Goal: Information Seeking & Learning: Understand process/instructions

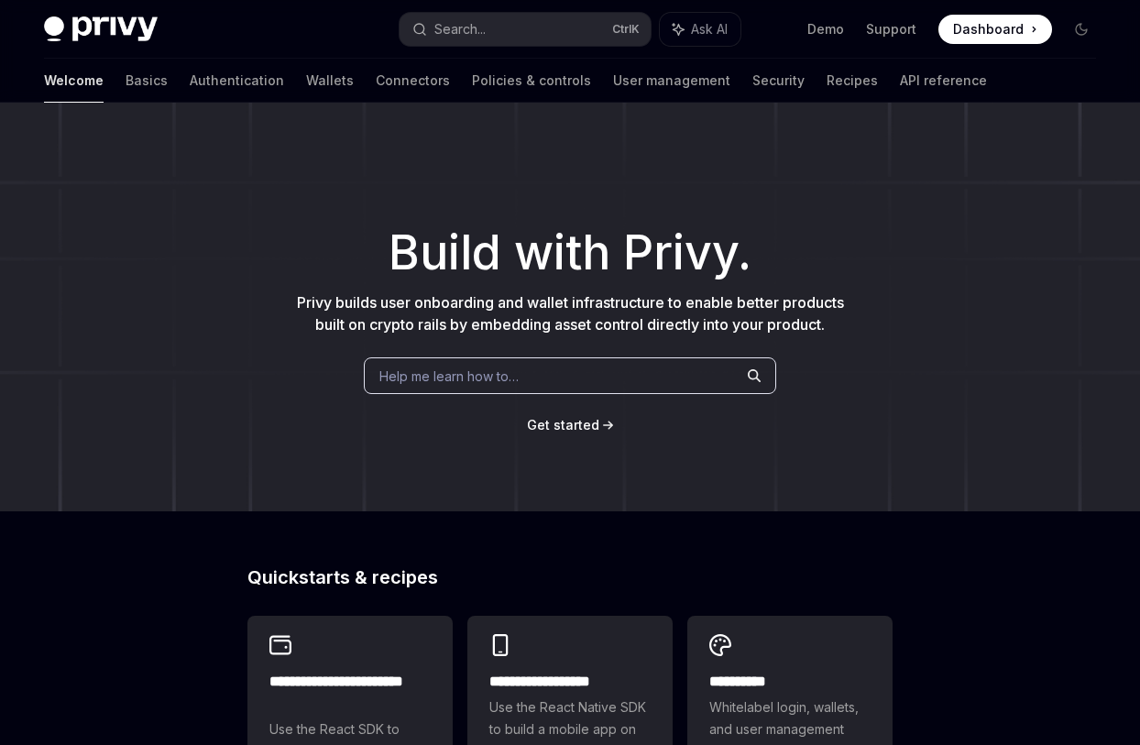
click at [306, 82] on link "Wallets" at bounding box center [330, 81] width 48 height 44
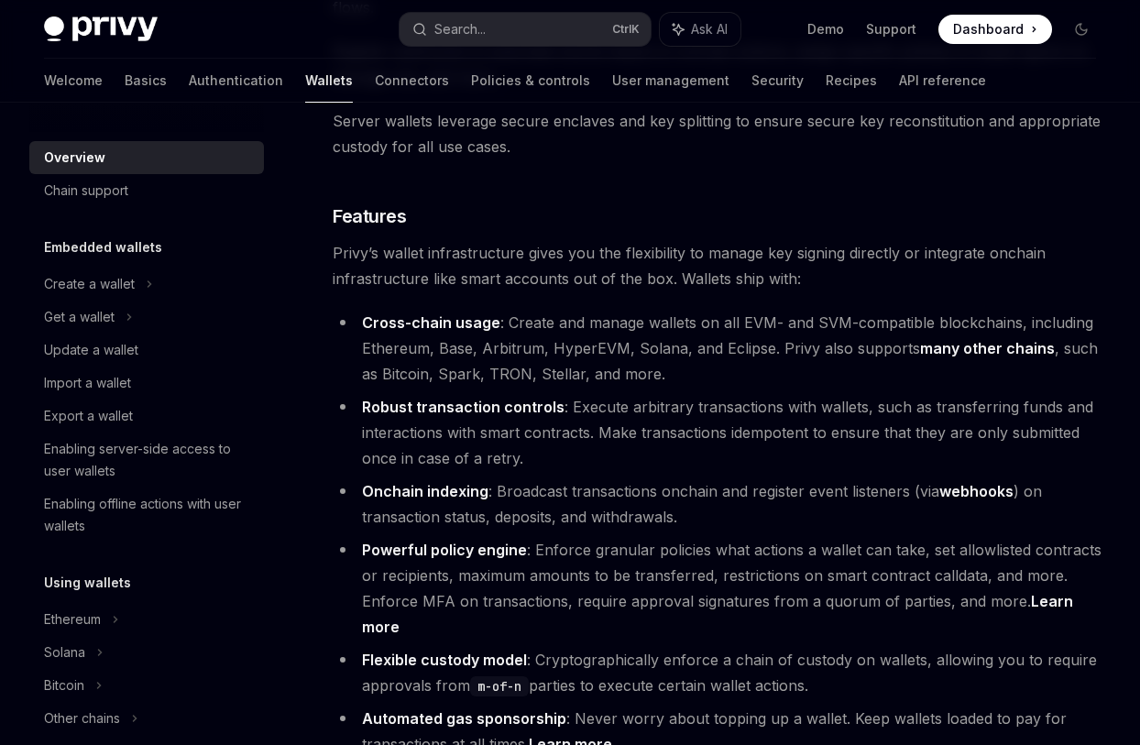
scroll to position [2383, 0]
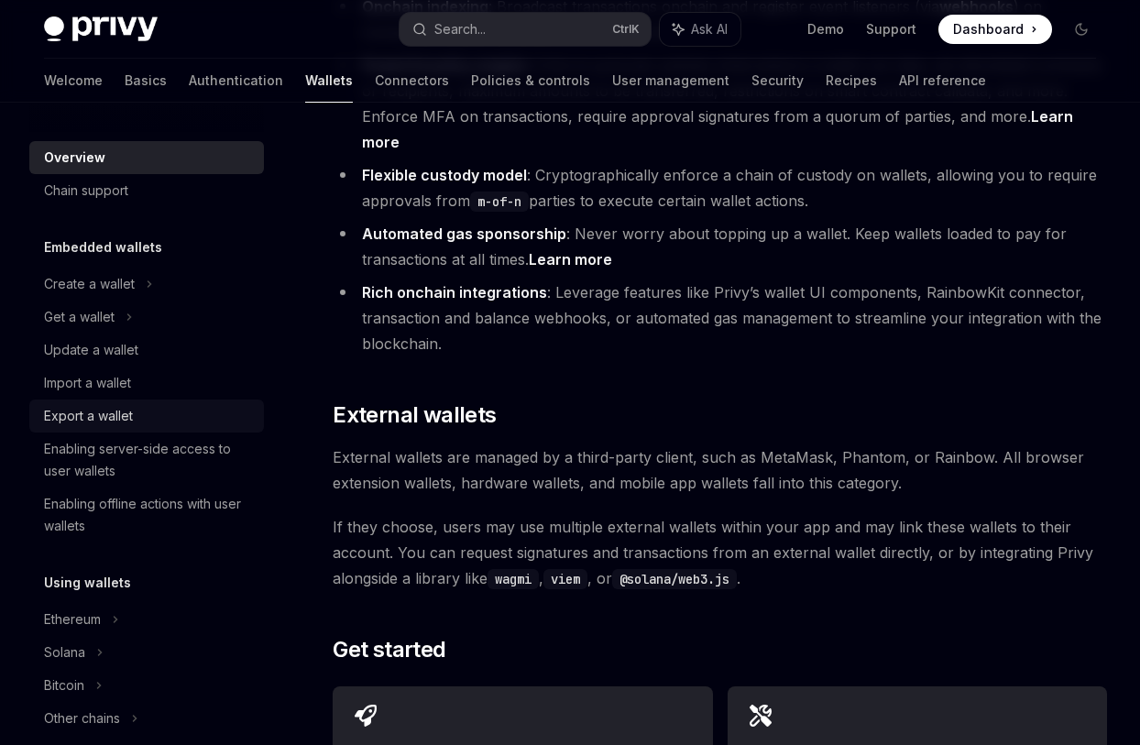
click at [92, 417] on div "Export a wallet" at bounding box center [88, 416] width 89 height 22
type textarea "*"
